Goal: Transaction & Acquisition: Obtain resource

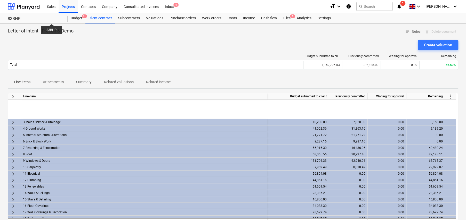
scroll to position [49, 0]
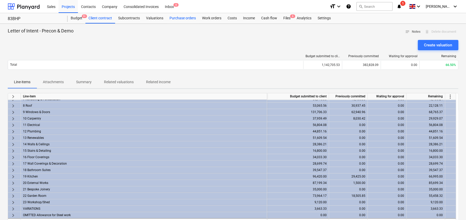
drag, startPoint x: 174, startPoint y: 17, endPoint x: 177, endPoint y: 22, distance: 5.7
click at [174, 17] on div "Purchase orders" at bounding box center [182, 18] width 33 height 10
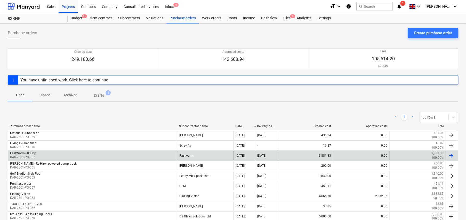
click at [42, 155] on div "FastWarm - 83Bhp KAR-2501-PO-067" at bounding box center [92, 155] width 169 height 9
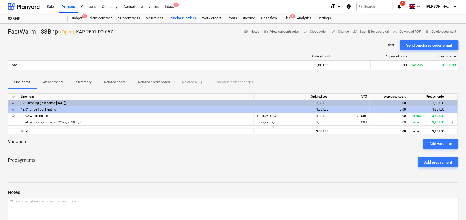
click at [52, 82] on p "Attachments" at bounding box center [53, 82] width 21 height 5
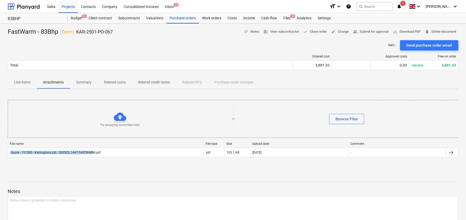
scroll to position [0, 0]
drag, startPoint x: 91, startPoint y: 153, endPoint x: 1333, endPoint y: 108, distance: 1242.6
click at [466, 108] on html "Sales Projects Contacts Company Consolidated Invoices Inbox 6 format_size keybo…" at bounding box center [233, 110] width 466 height 220
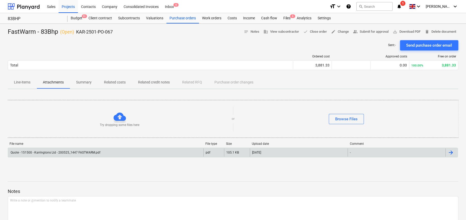
click at [111, 154] on div "Quote - 151500 - Karringtons Ltd - 200525_1447 FASTWARM.pdf" at bounding box center [106, 153] width 196 height 8
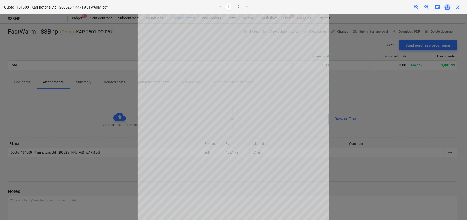
click at [448, 7] on span "save_alt" at bounding box center [448, 7] width 6 height 6
click at [457, 7] on span "close" at bounding box center [458, 7] width 6 height 6
